Goal: Information Seeking & Learning: Learn about a topic

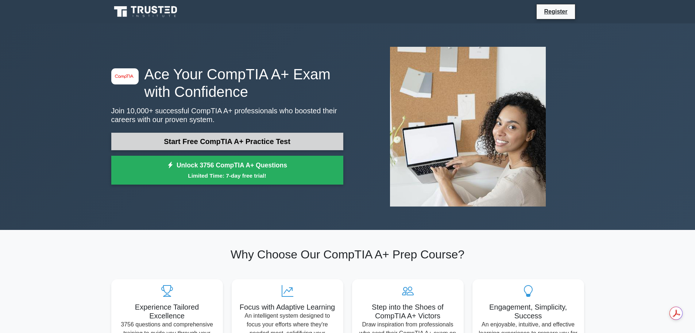
click at [226, 142] on link "Start Free CompTIA A+ Practice Test" at bounding box center [227, 142] width 232 height 18
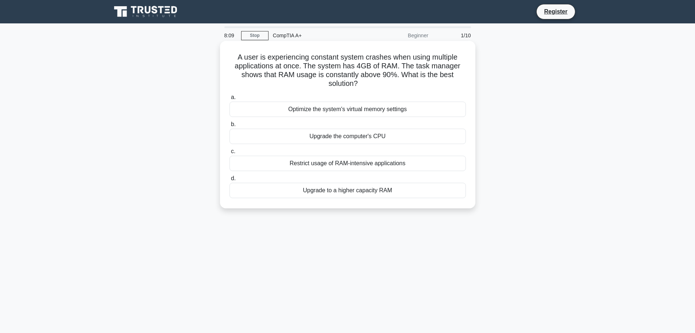
click at [359, 190] on div "Upgrade to a higher capacity RAM" at bounding box center [348, 190] width 237 height 15
click at [230, 181] on input "d. Upgrade to a higher capacity RAM" at bounding box center [230, 178] width 0 height 5
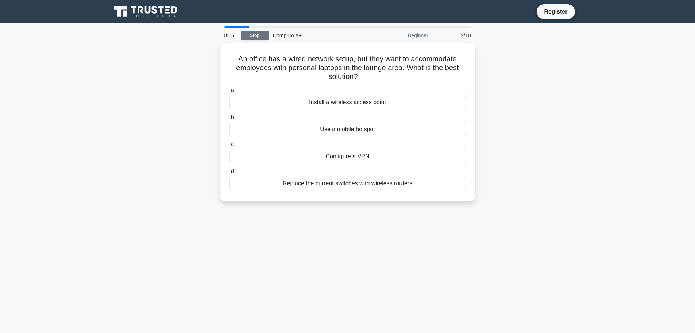
click at [260, 36] on link "Stop" at bounding box center [254, 35] width 27 height 9
click at [341, 99] on div "Install a wireless access point" at bounding box center [348, 100] width 237 height 15
click at [230, 91] on input "a. Install a wireless access point" at bounding box center [230, 88] width 0 height 5
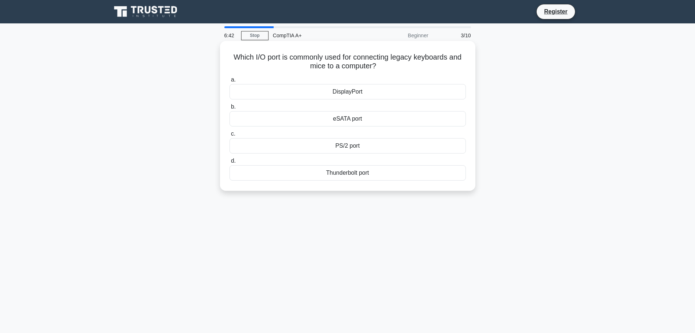
click at [348, 146] on div "PS/2 port" at bounding box center [348, 145] width 237 height 15
click at [230, 136] on input "c. PS/2 port" at bounding box center [230, 133] width 0 height 5
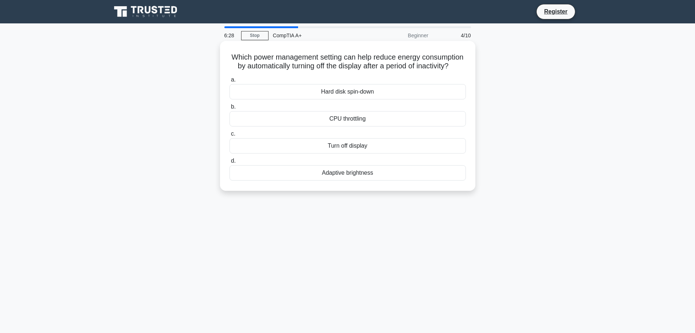
click at [358, 152] on div "Turn off display" at bounding box center [348, 145] width 237 height 15
click at [230, 136] on input "c. Turn off display" at bounding box center [230, 133] width 0 height 5
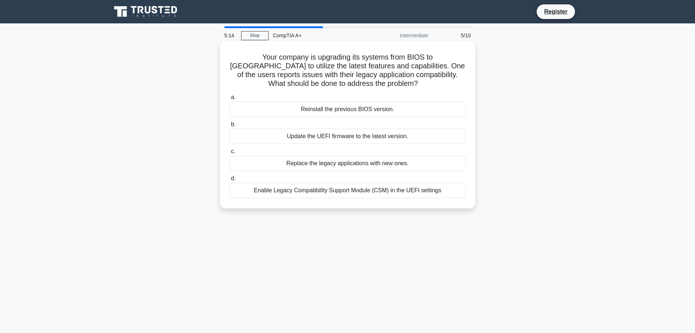
click at [357, 190] on div "Enable Legacy Compatibility Support Module (CSM) in the UEFI settings" at bounding box center [348, 190] width 237 height 15
click at [230, 181] on input "d. Enable Legacy Compatibility Support Module (CSM) in the UEFI settings" at bounding box center [230, 178] width 0 height 5
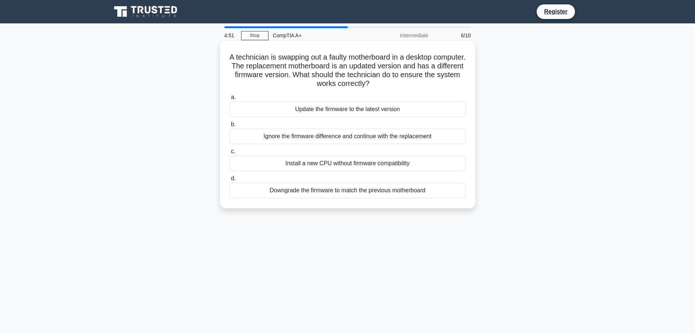
click at [364, 108] on div "Update the firmware to the latest version" at bounding box center [348, 108] width 237 height 15
click at [230, 100] on input "a. Update the firmware to the latest version" at bounding box center [230, 97] width 0 height 5
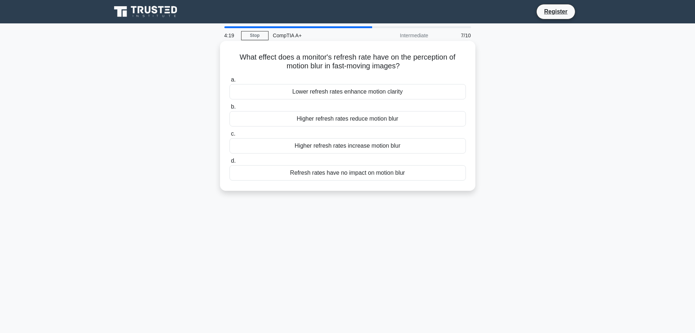
click at [350, 120] on div "Higher refresh rates reduce motion blur" at bounding box center [348, 118] width 237 height 15
click at [230, 109] on input "b. Higher refresh rates reduce motion blur" at bounding box center [230, 106] width 0 height 5
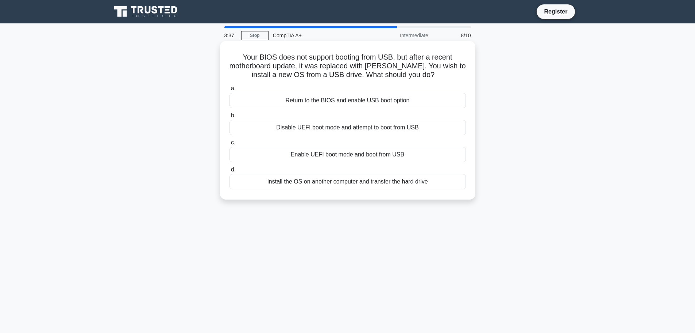
click at [352, 154] on div "Enable UEFI boot mode and boot from USB" at bounding box center [348, 154] width 237 height 15
click at [230, 145] on input "c. Enable UEFI boot mode and boot from USB" at bounding box center [230, 142] width 0 height 5
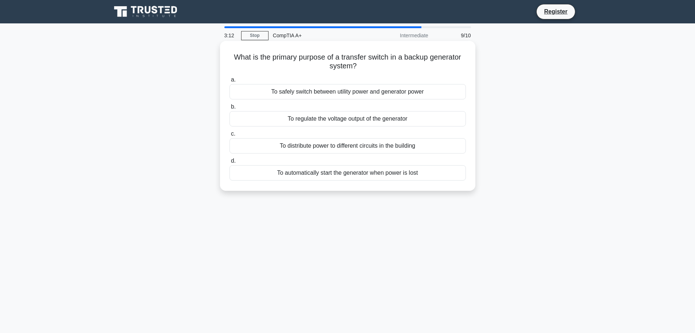
click at [342, 94] on div "To safely switch between utility power and generator power" at bounding box center [348, 91] width 237 height 15
click at [230, 82] on input "a. To safely switch between utility power and generator power" at bounding box center [230, 79] width 0 height 5
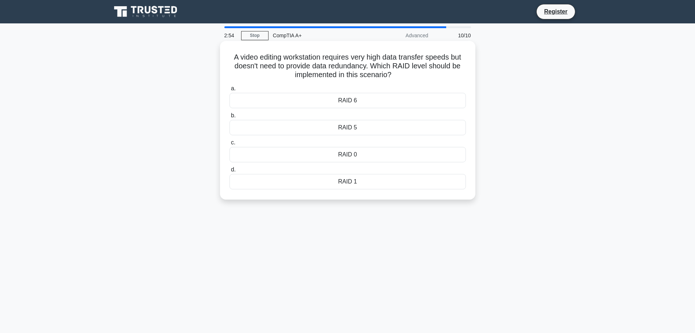
click at [363, 154] on div "RAID 0" at bounding box center [348, 154] width 237 height 15
click at [230, 145] on input "c. RAID 0" at bounding box center [230, 142] width 0 height 5
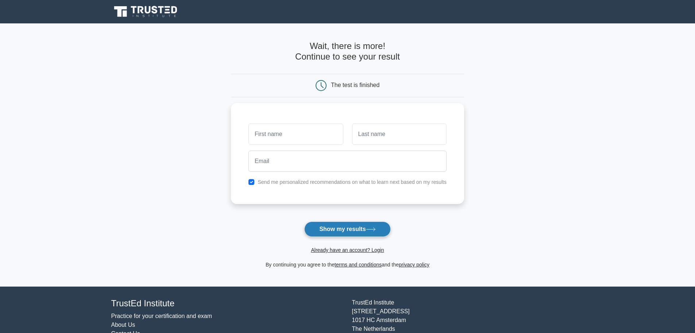
click at [340, 226] on button "Show my results" at bounding box center [347, 228] width 86 height 15
click at [308, 137] on input "text" at bounding box center [296, 132] width 95 height 21
click at [287, 132] on input "text" at bounding box center [296, 132] width 95 height 21
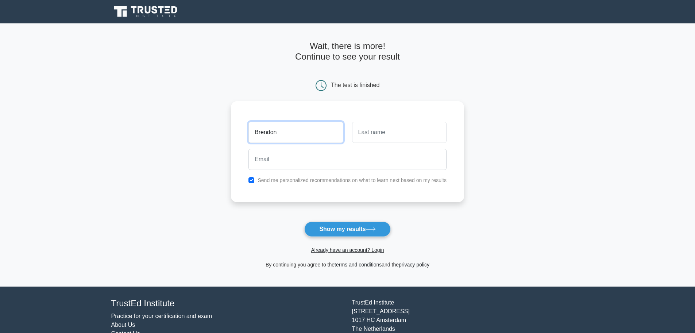
type input "Brendon"
type input "Bouwer"
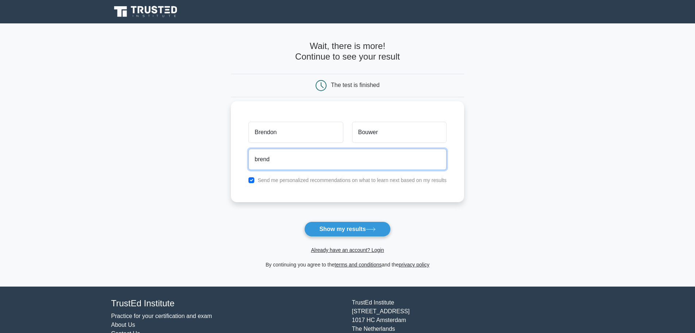
type input "brendonbouwer@gmail.com"
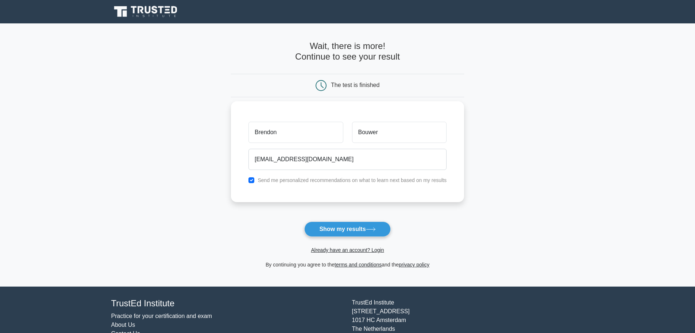
click at [307, 179] on label "Send me personalized recommendations on what to learn next based on my results" at bounding box center [352, 180] width 189 height 6
click at [253, 177] on input "checkbox" at bounding box center [252, 180] width 6 height 6
checkbox input "false"
click at [357, 227] on button "Show my results" at bounding box center [347, 228] width 86 height 15
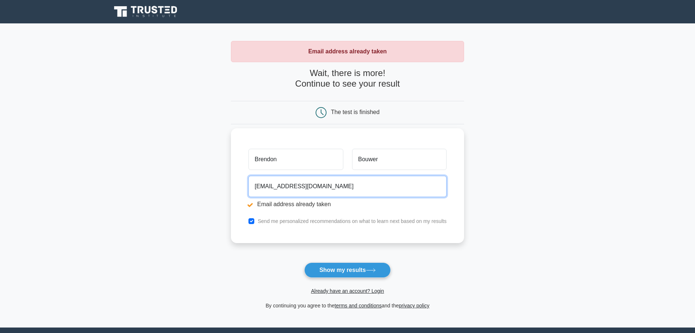
click at [340, 188] on input "brendonbouwer@gmail.com" at bounding box center [348, 186] width 198 height 21
drag, startPoint x: 341, startPoint y: 187, endPoint x: 278, endPoint y: 191, distance: 62.9
click at [278, 191] on input "brendonbouwer@gmail.com" at bounding box center [348, 186] width 198 height 21
type input "brendon@lwsonline.co.za"
click at [250, 223] on input "checkbox" at bounding box center [252, 221] width 6 height 6
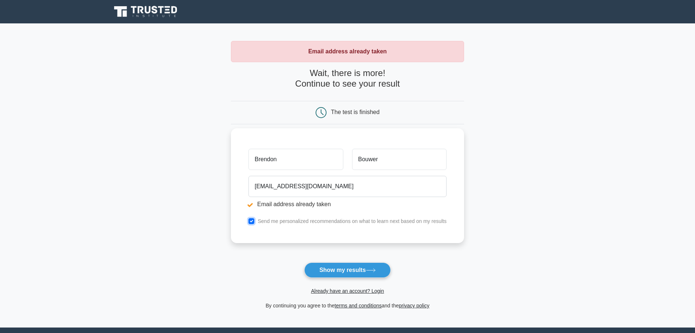
checkbox input "false"
click at [346, 269] on button "Show my results" at bounding box center [347, 269] width 86 height 15
